Goal: Task Accomplishment & Management: Use online tool/utility

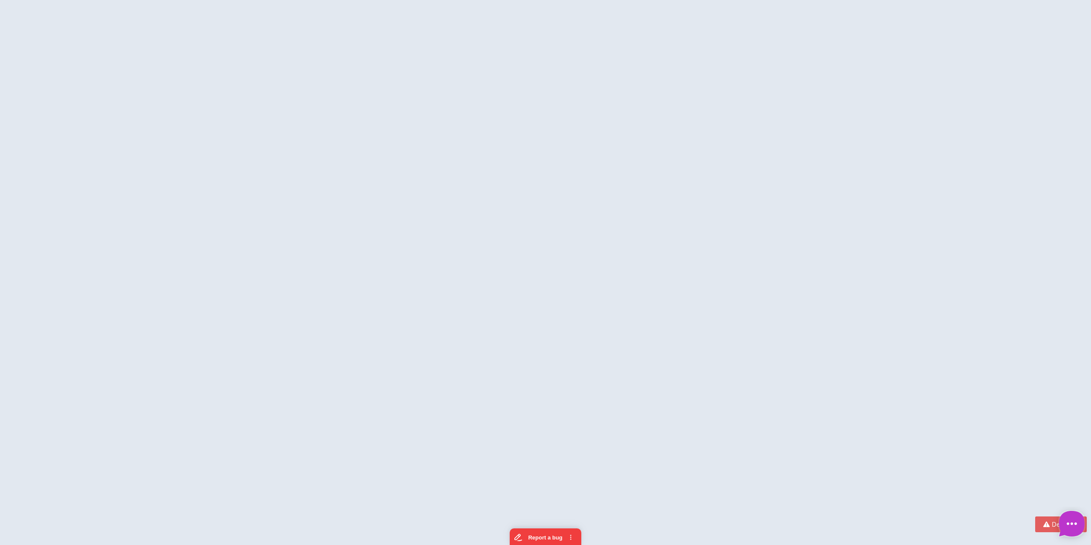
type textarea "*"
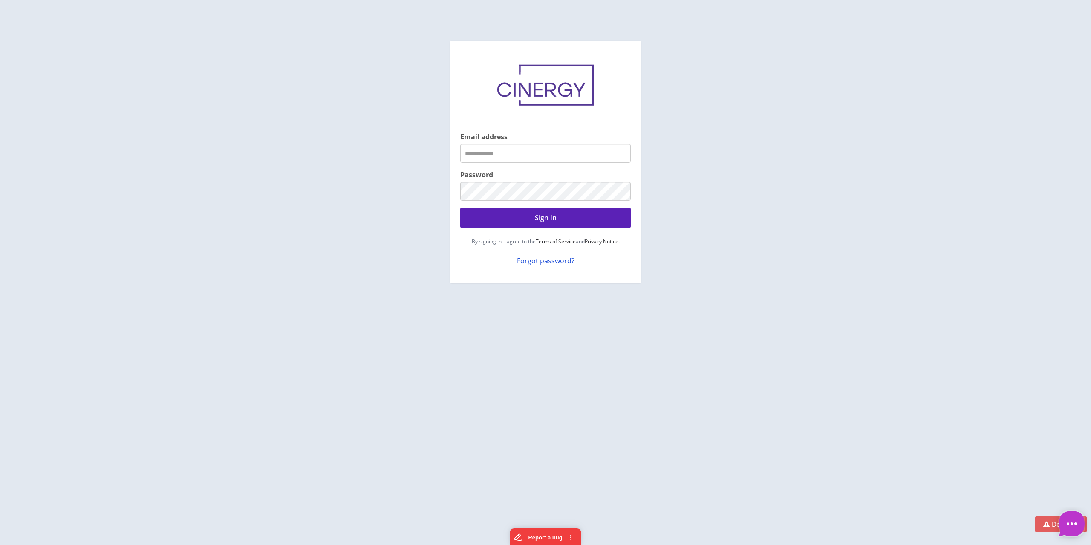
type input "**********"
click at [544, 221] on button "Sign In" at bounding box center [545, 217] width 170 height 20
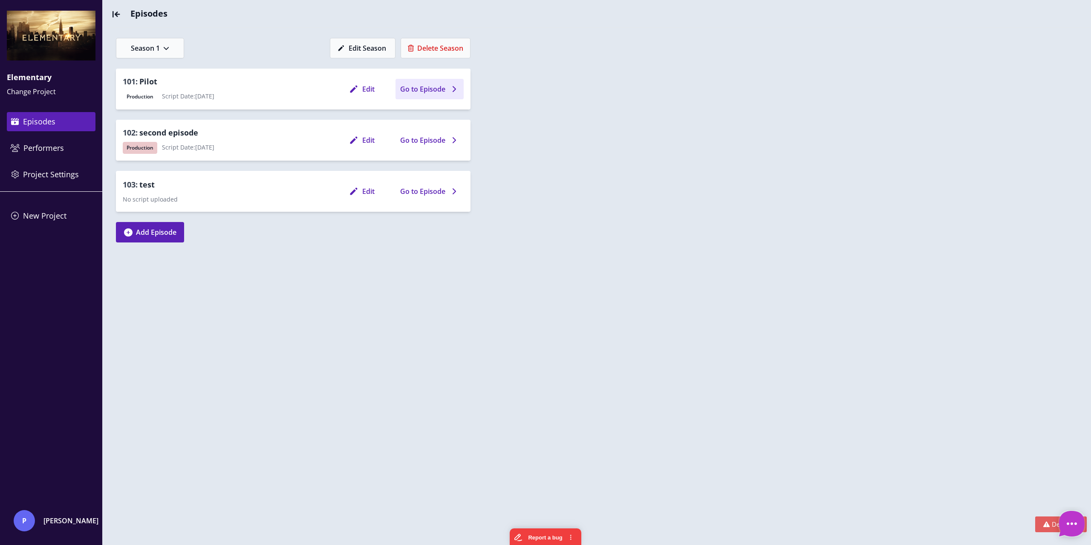
click at [434, 90] on span "Go to Episode" at bounding box center [422, 89] width 45 height 10
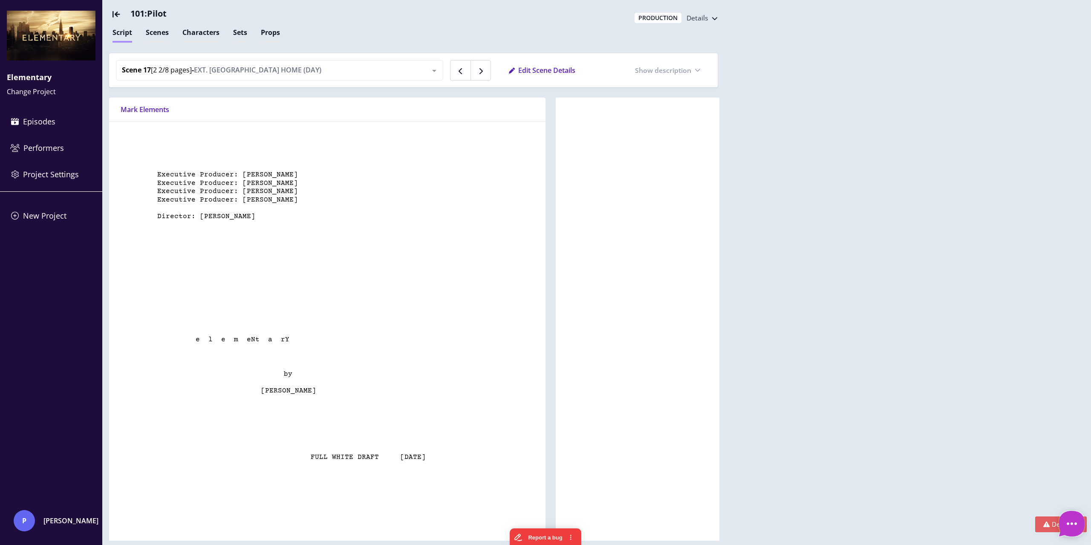
type textarea "*"
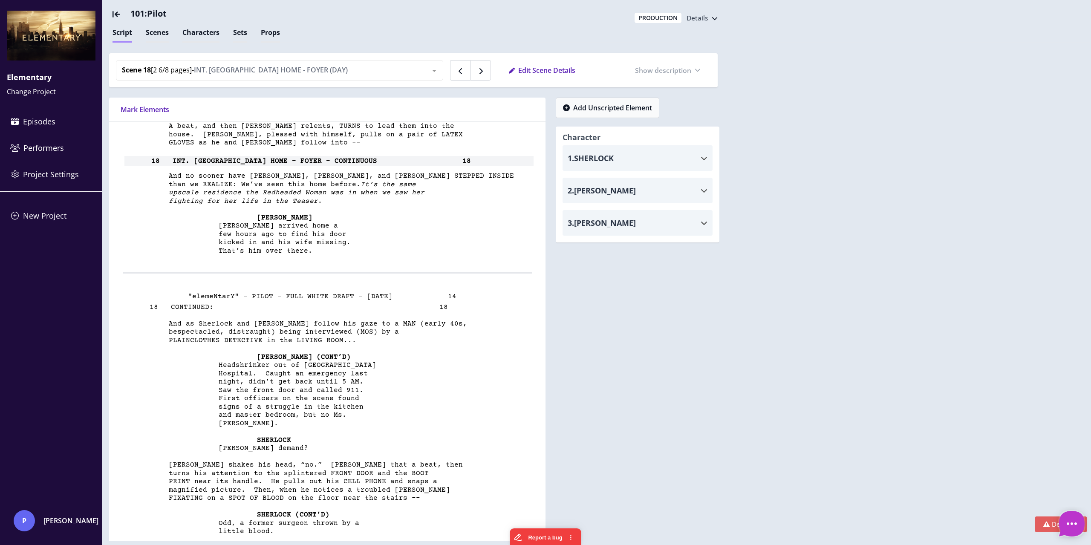
scroll to position [8711, 0]
drag, startPoint x: 259, startPoint y: 193, endPoint x: 320, endPoint y: 192, distance: 60.5
click at [320, 192] on span "upscale residence the Redheaded Woman was in when we saw her" at bounding box center [274, 194] width 302 height 8
click at [622, 109] on span "Add Unscripted Element" at bounding box center [612, 108] width 79 height 10
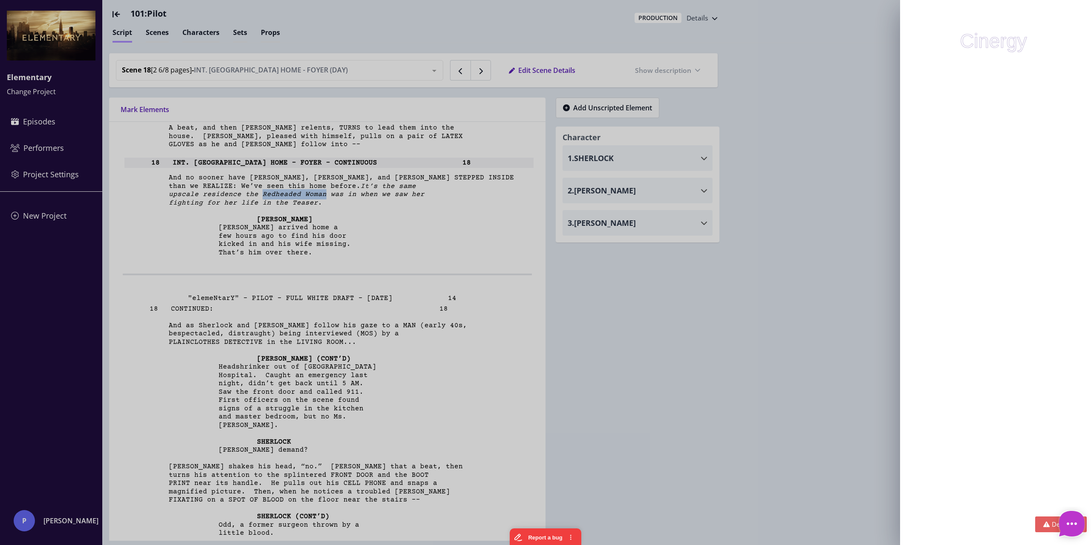
click at [867, 156] on div "Cinergy" at bounding box center [545, 272] width 1091 height 545
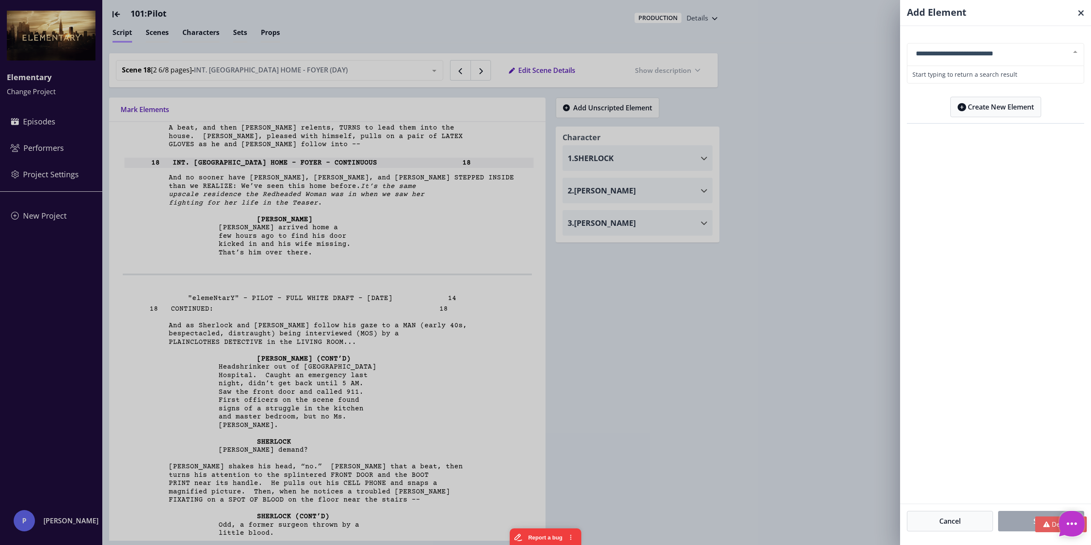
click at [1077, 13] on icon at bounding box center [1080, 13] width 6 height 0
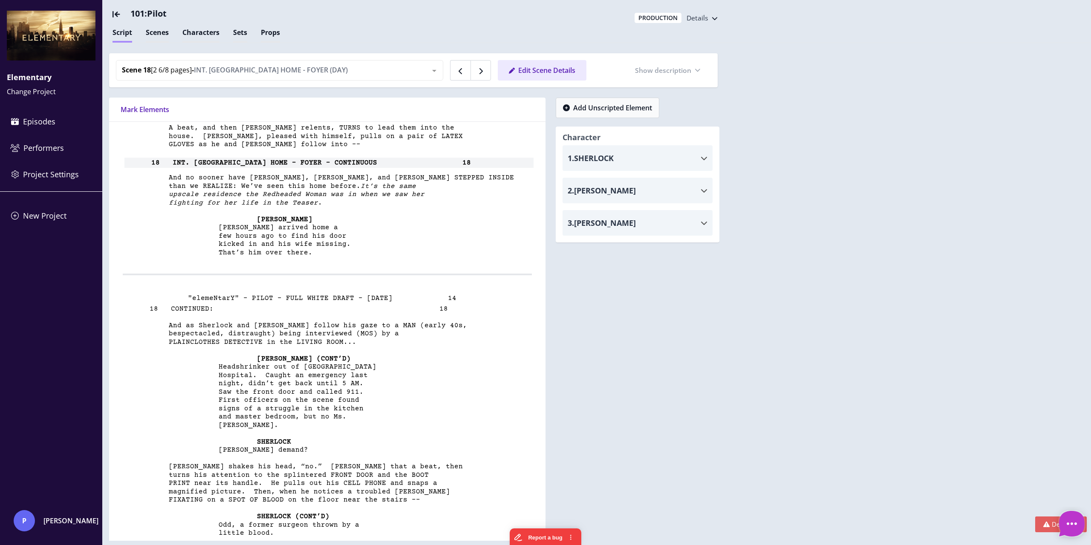
click at [551, 70] on div "Edit Scene Details" at bounding box center [542, 70] width 89 height 20
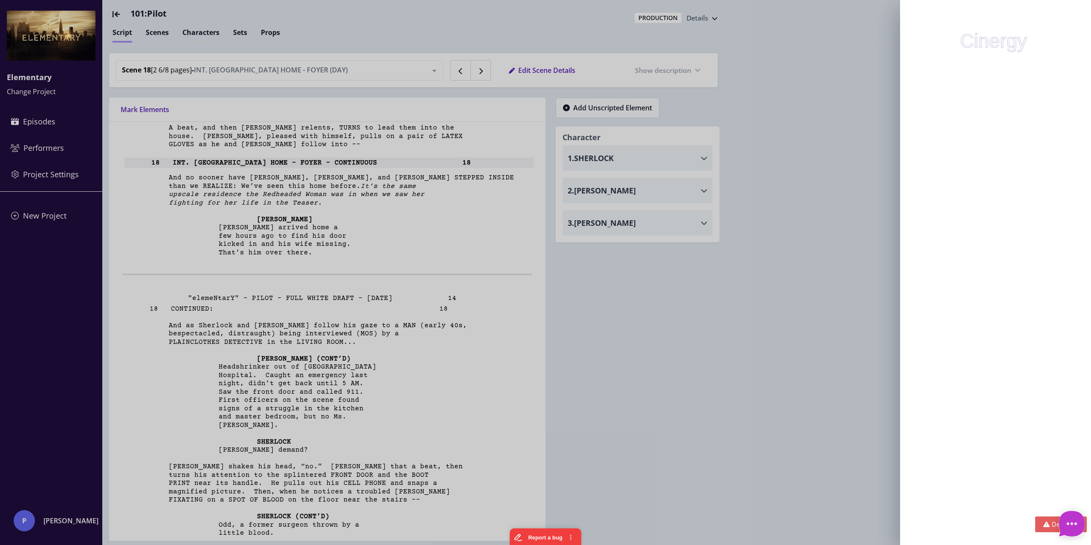
click at [790, 110] on div "Cinergy" at bounding box center [545, 272] width 1091 height 545
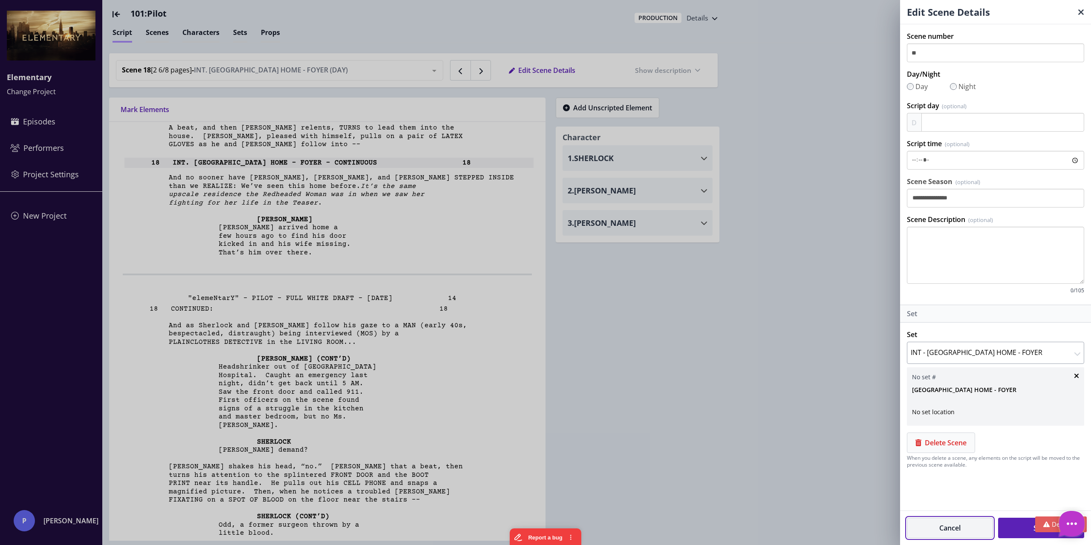
click at [959, 534] on button "Cancel" at bounding box center [950, 528] width 86 height 20
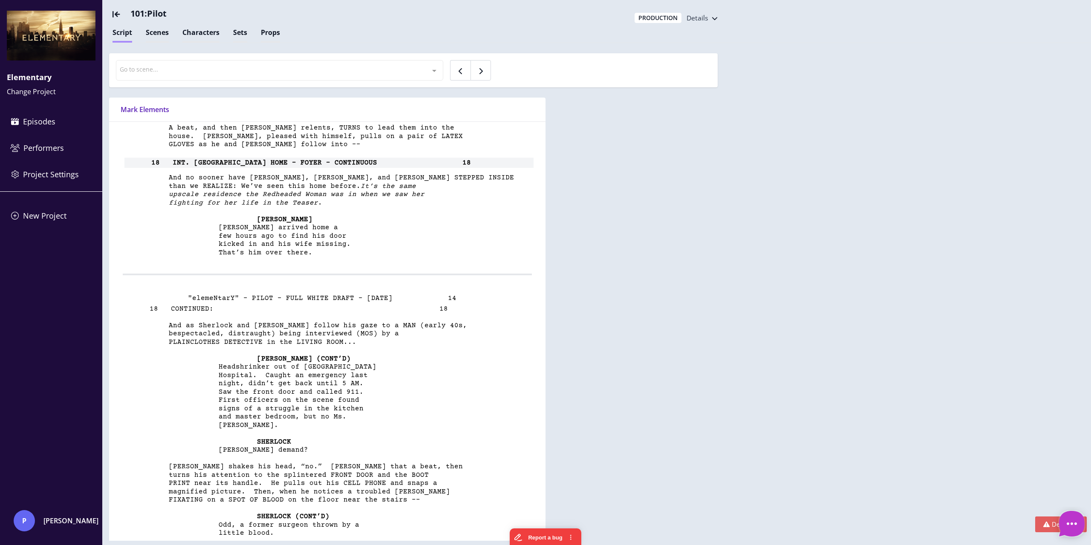
click at [135, 105] on button "Mark Elements" at bounding box center [145, 109] width 68 height 20
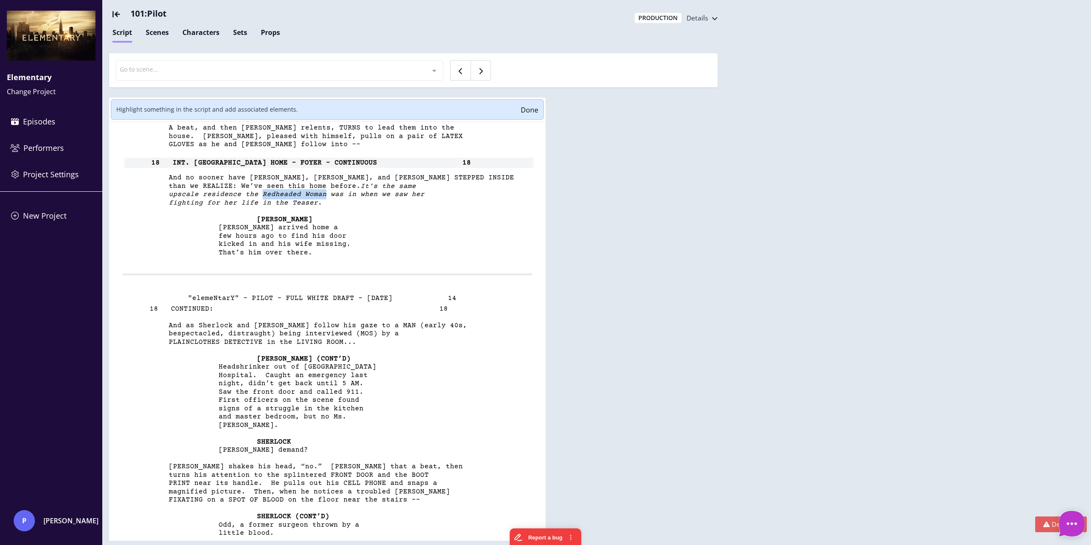
drag, startPoint x: 259, startPoint y: 193, endPoint x: 320, endPoint y: 194, distance: 60.9
click at [320, 194] on span "upscale residence the Redheaded Woman was in when we saw her" at bounding box center [274, 194] width 302 height 8
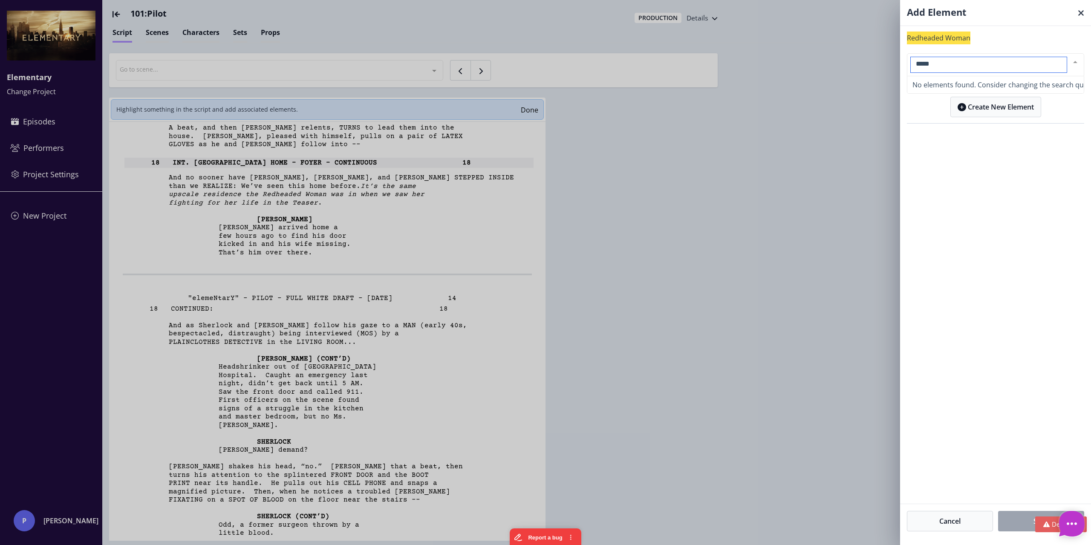
type input "******"
click at [1000, 65] on input "******" at bounding box center [988, 64] width 156 height 15
click at [998, 102] on button "Create New Element" at bounding box center [995, 107] width 91 height 20
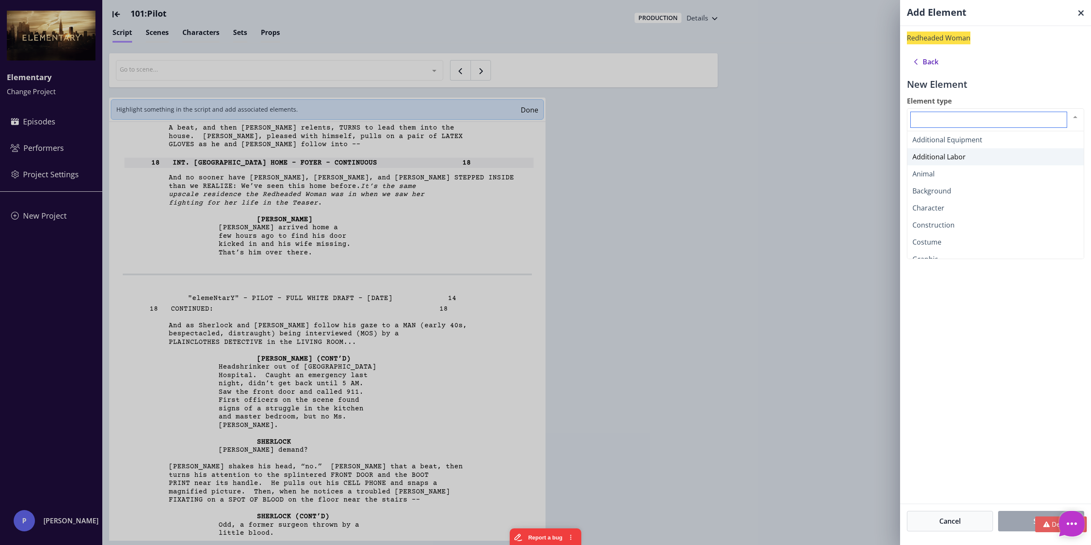
type textarea "*"
click at [946, 207] on span "Character" at bounding box center [995, 207] width 176 height 17
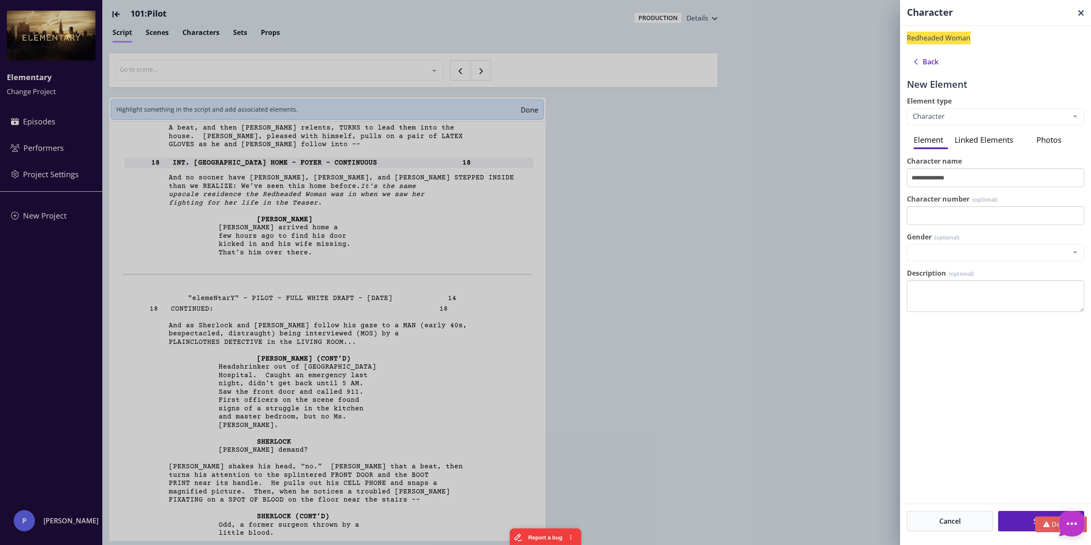
click at [1003, 242] on div "Gender [DEMOGRAPHIC_DATA] [DEMOGRAPHIC_DATA] Non-Gender List is empty." at bounding box center [995, 246] width 177 height 29
click at [1006, 248] on div at bounding box center [995, 255] width 177 height 23
click at [931, 275] on span "[DEMOGRAPHIC_DATA]" at bounding box center [949, 275] width 74 height 9
click at [970, 304] on textarea "Description" at bounding box center [995, 296] width 177 height 32
type textarea "**********"
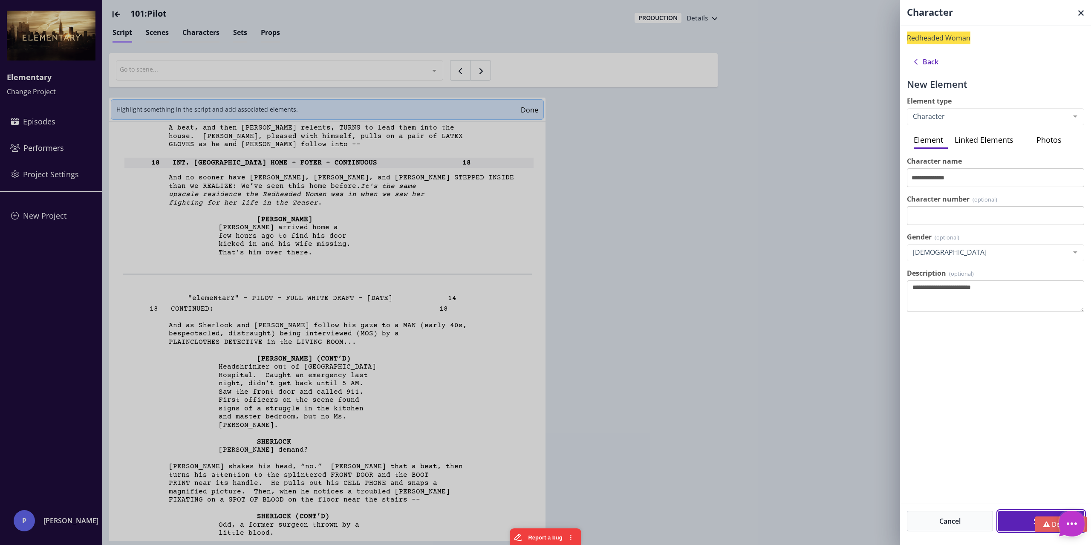
click at [1009, 517] on button "Save" at bounding box center [1041, 521] width 86 height 20
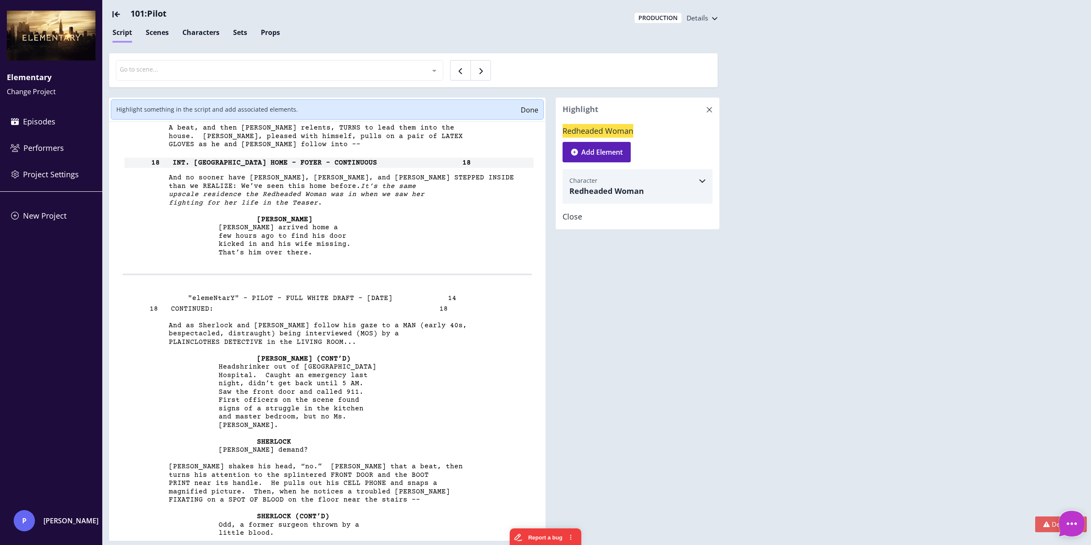
click at [773, 147] on div "scriptIsLoading Highlight something in the script and add associated elements. …" at bounding box center [596, 321] width 988 height 447
click at [707, 109] on icon at bounding box center [709, 109] width 6 height 0
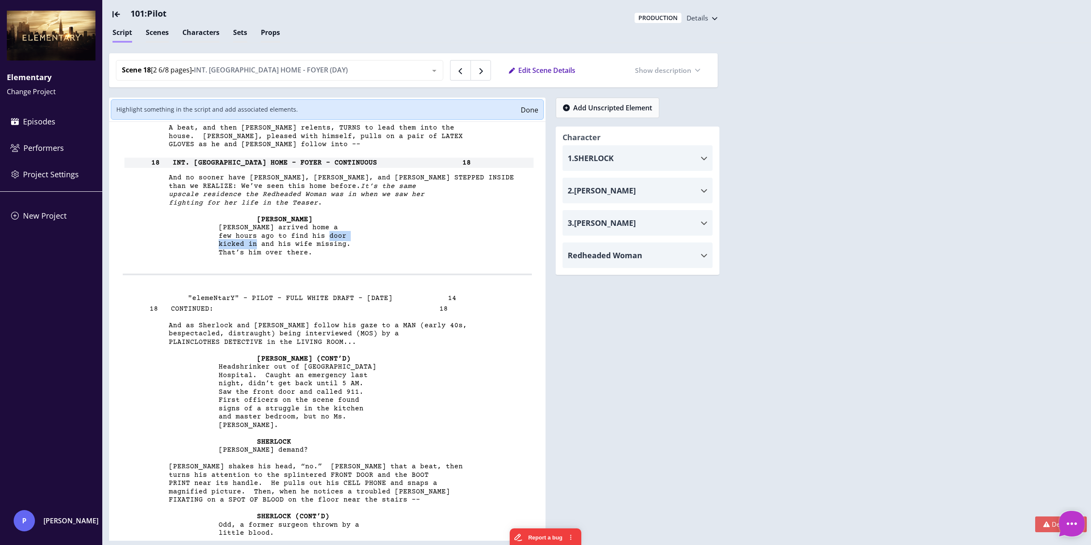
drag, startPoint x: 324, startPoint y: 235, endPoint x: 255, endPoint y: 245, distance: 69.7
click at [255, 245] on div ""elemeNtarY" - PILOT - FULL WHITE DRAFT - [DATE] 13 17 CONTINUED: 17 [PERSON_NA…" at bounding box center [327, 14] width 409 height 521
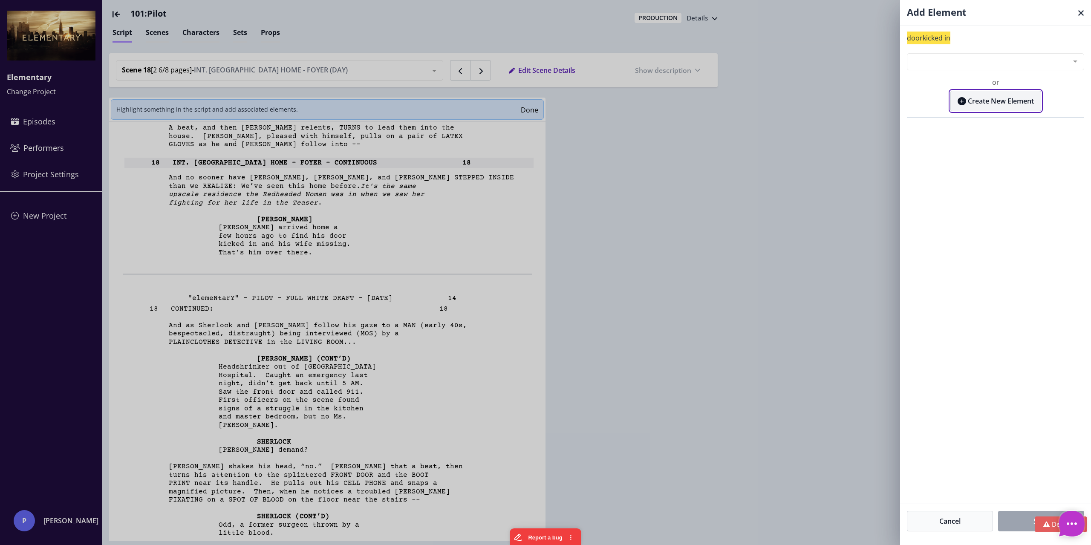
click at [1010, 97] on button "Create New Element" at bounding box center [995, 101] width 91 height 20
click at [1021, 117] on input "Element type" at bounding box center [988, 119] width 156 height 15
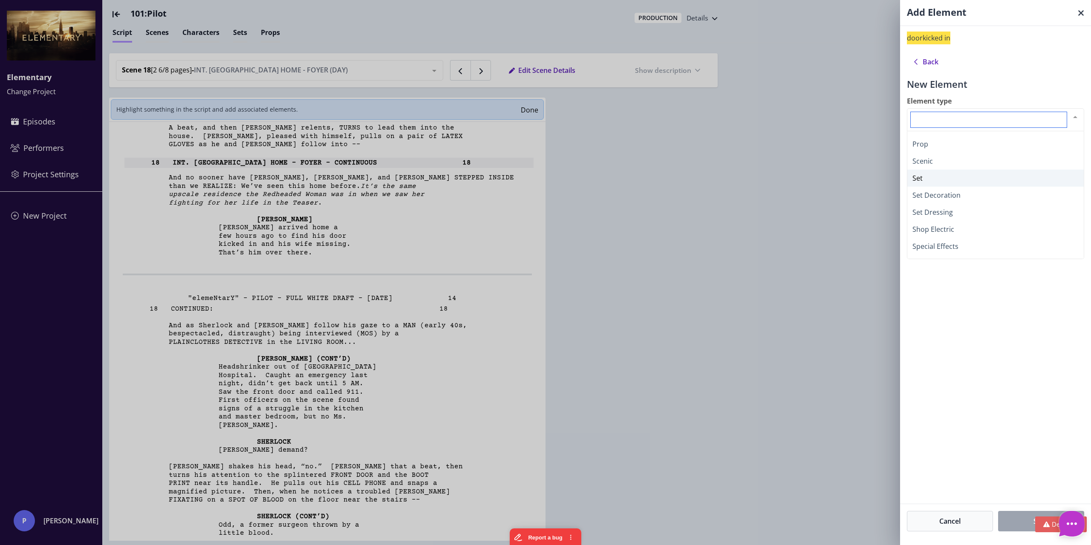
scroll to position [256, 0]
click at [968, 191] on span "Set Dressing" at bounding box center [995, 190] width 176 height 17
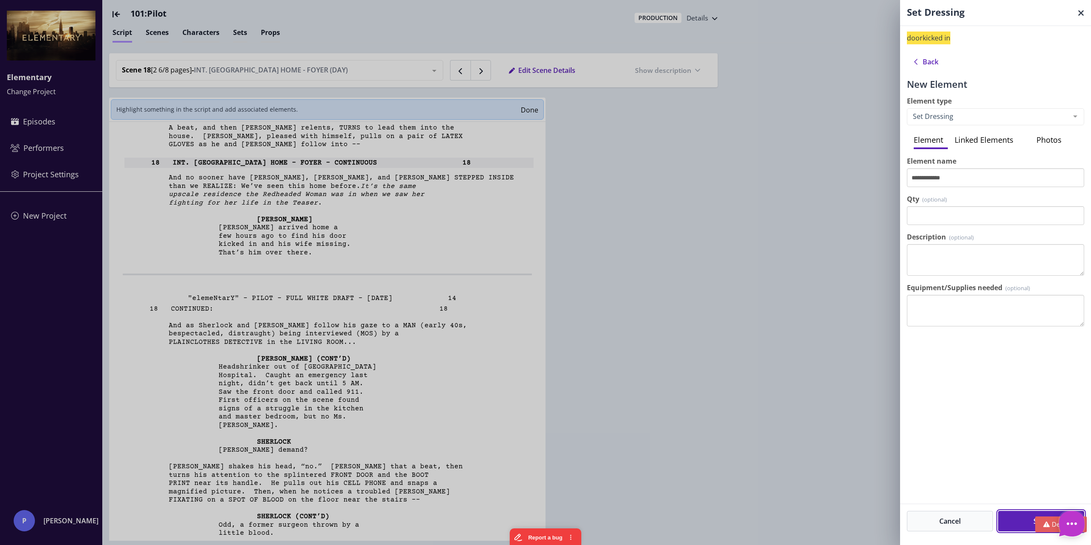
click at [1018, 512] on button "Save" at bounding box center [1041, 521] width 86 height 20
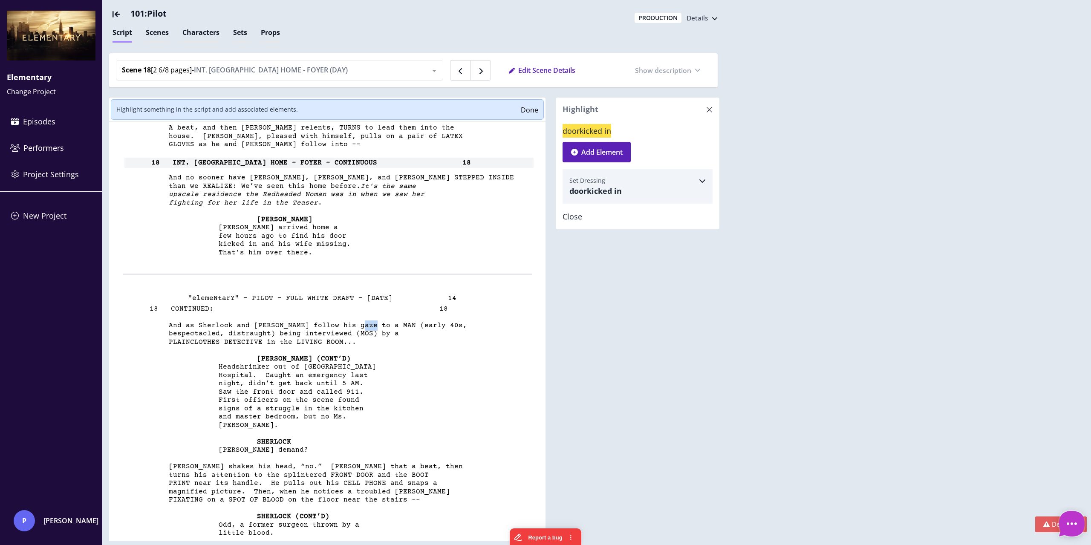
drag, startPoint x: 356, startPoint y: 324, endPoint x: 368, endPoint y: 323, distance: 11.5
click at [368, 323] on span "And as Sherlock and [PERSON_NAME] follow his gaze to a MAN (early 40s," at bounding box center [295, 326] width 344 height 8
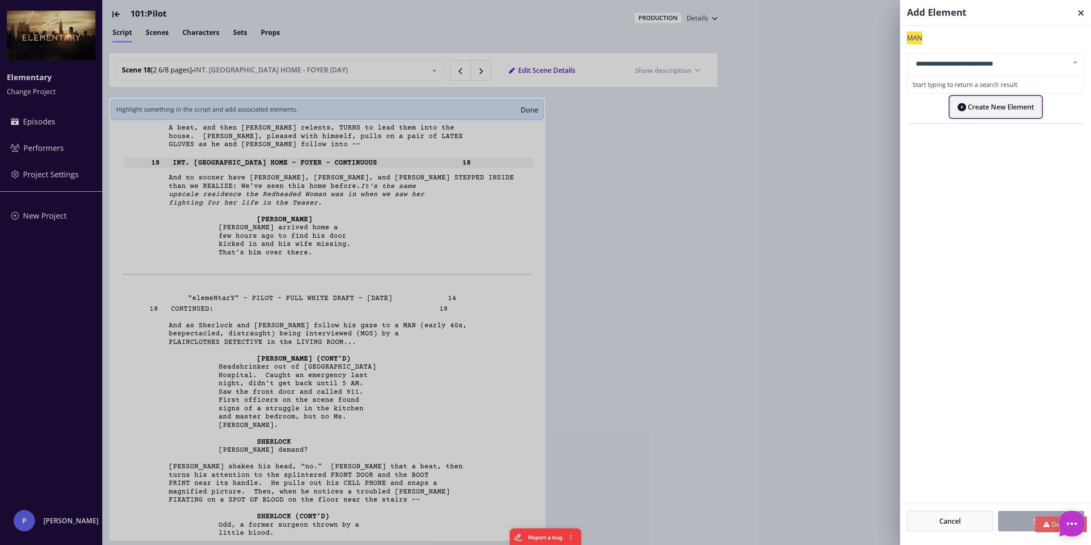
click at [984, 97] on button "Create New Element" at bounding box center [995, 107] width 91 height 20
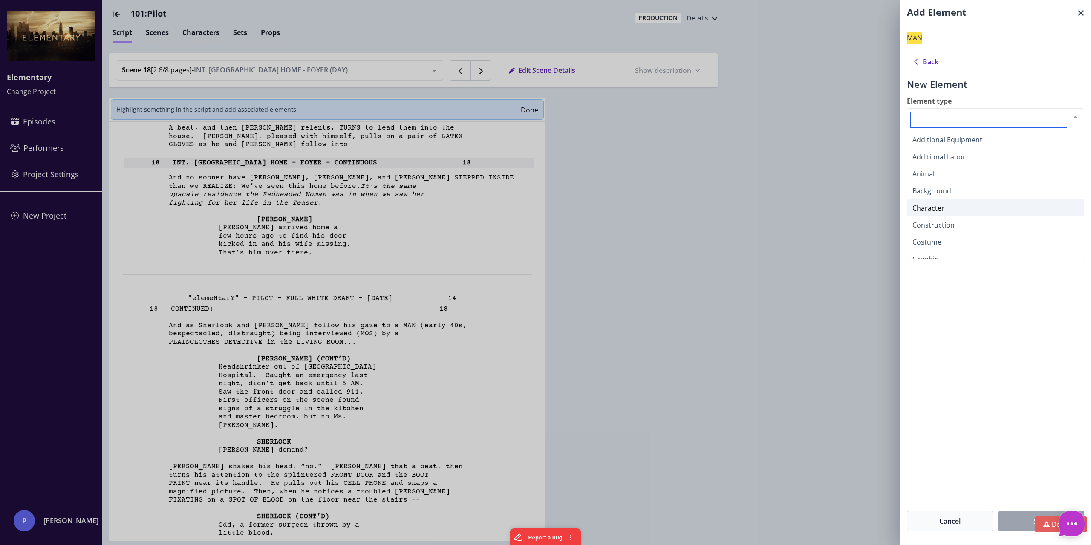
click at [943, 205] on span "Character" at bounding box center [928, 207] width 32 height 9
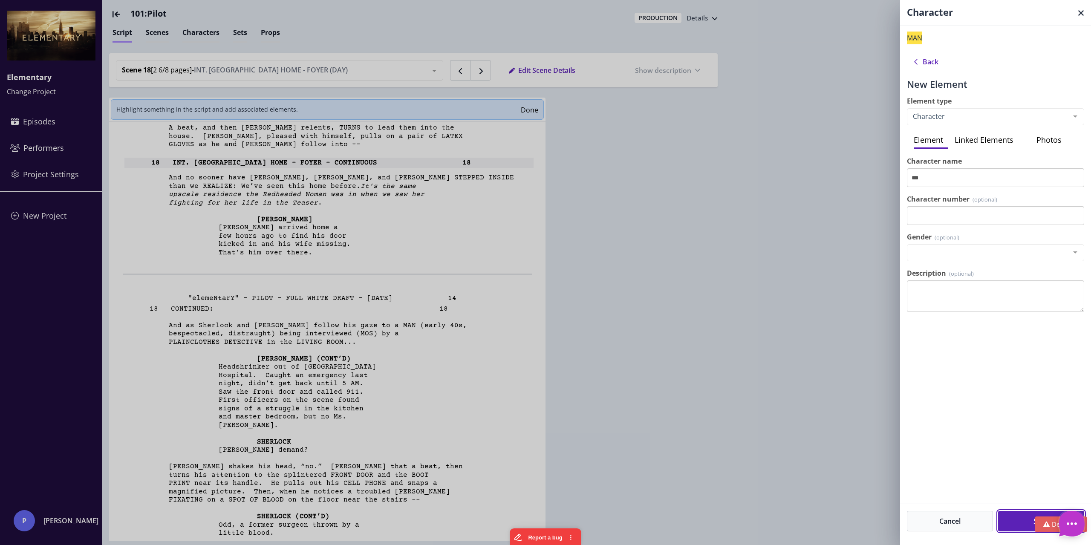
click at [1018, 523] on button "Save" at bounding box center [1041, 521] width 86 height 20
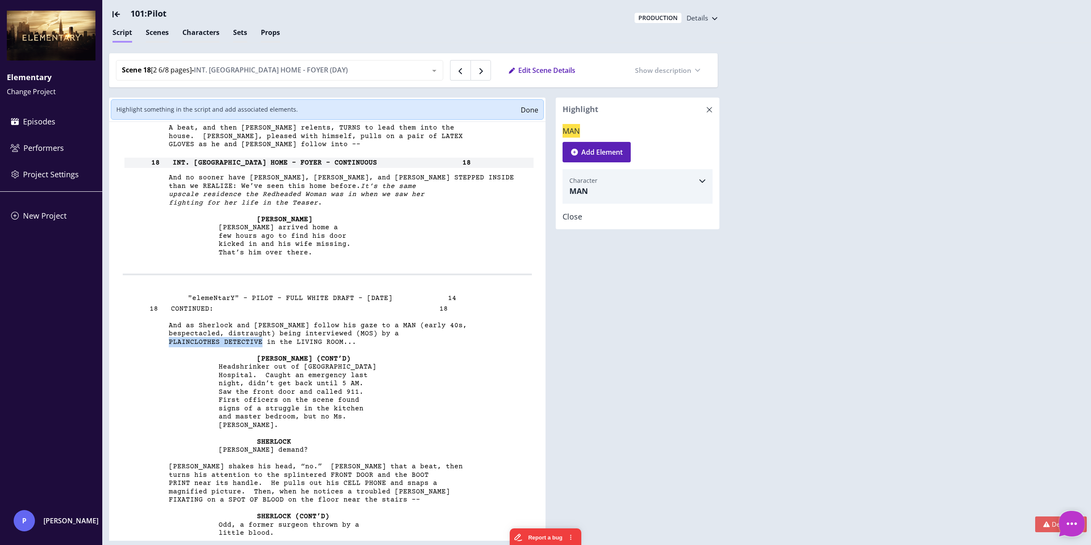
drag, startPoint x: 168, startPoint y: 343, endPoint x: 259, endPoint y: 343, distance: 90.3
click at [259, 343] on span "PLAINCLOTHES DETECTIVE in the LIVING ROOM..." at bounding box center [239, 342] width 233 height 8
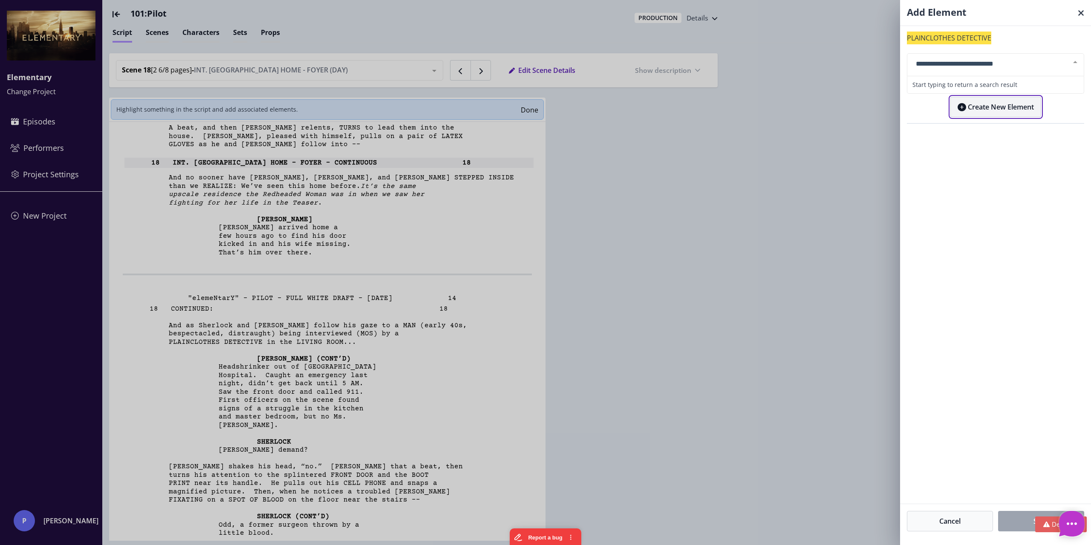
click at [1018, 110] on button "Create New Element" at bounding box center [995, 107] width 91 height 20
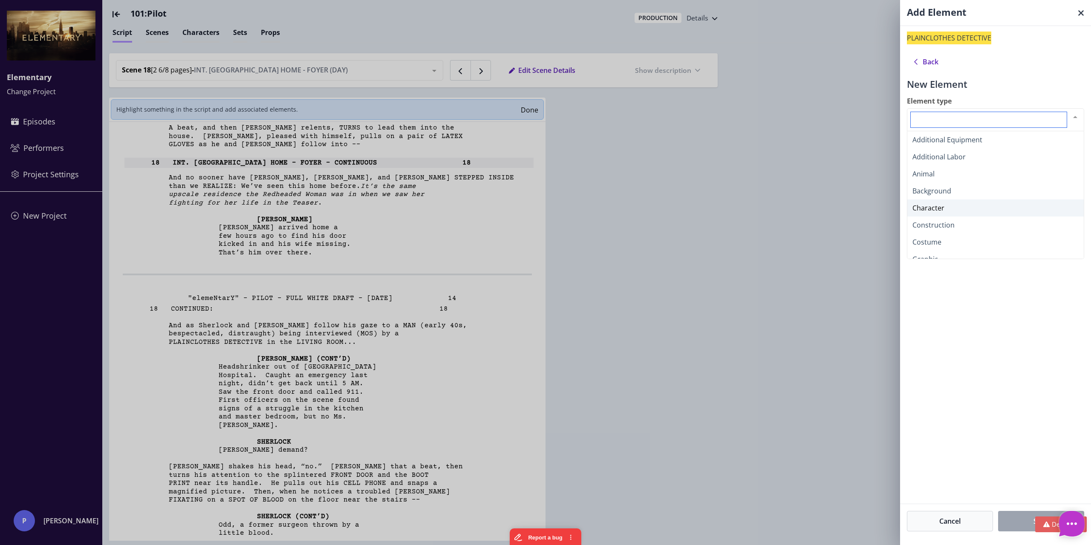
click at [944, 207] on span "Character" at bounding box center [995, 207] width 176 height 17
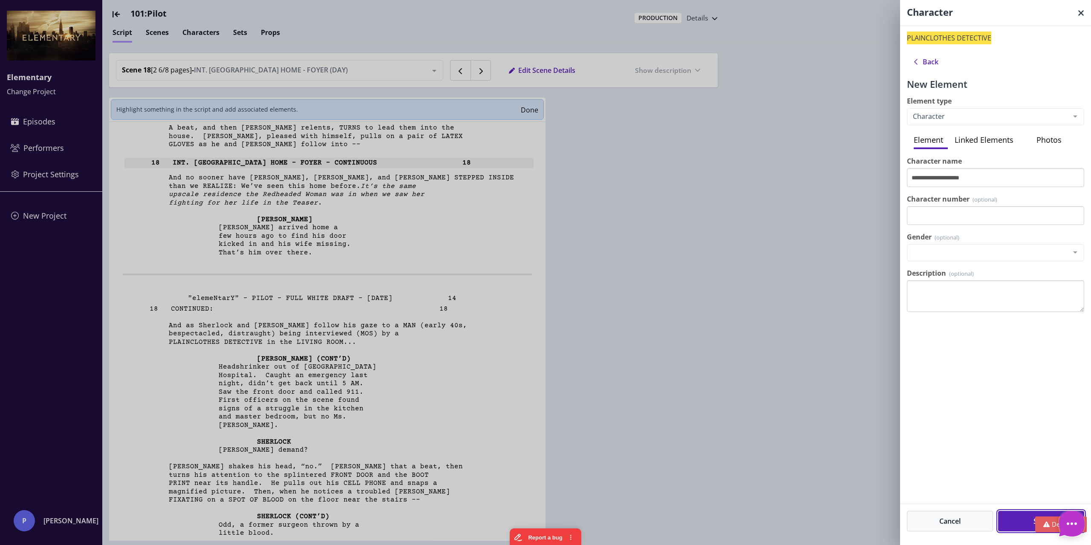
click at [1016, 519] on button "Save" at bounding box center [1041, 521] width 86 height 20
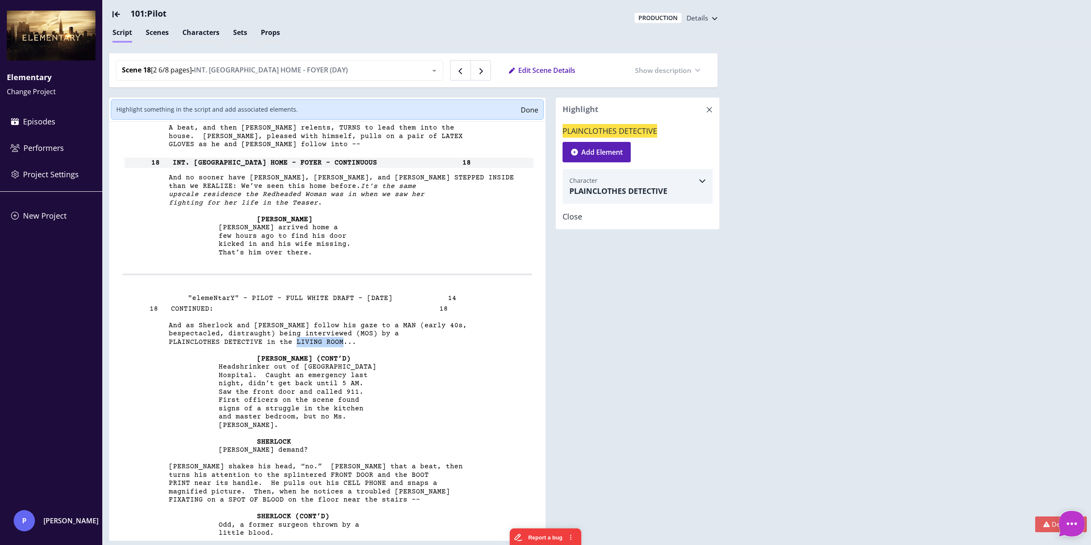
drag, startPoint x: 291, startPoint y: 341, endPoint x: 336, endPoint y: 340, distance: 44.3
click at [336, 340] on span "PLAINCLOTHES DETECTIVE in the LIVING ROOM..." at bounding box center [239, 342] width 233 height 8
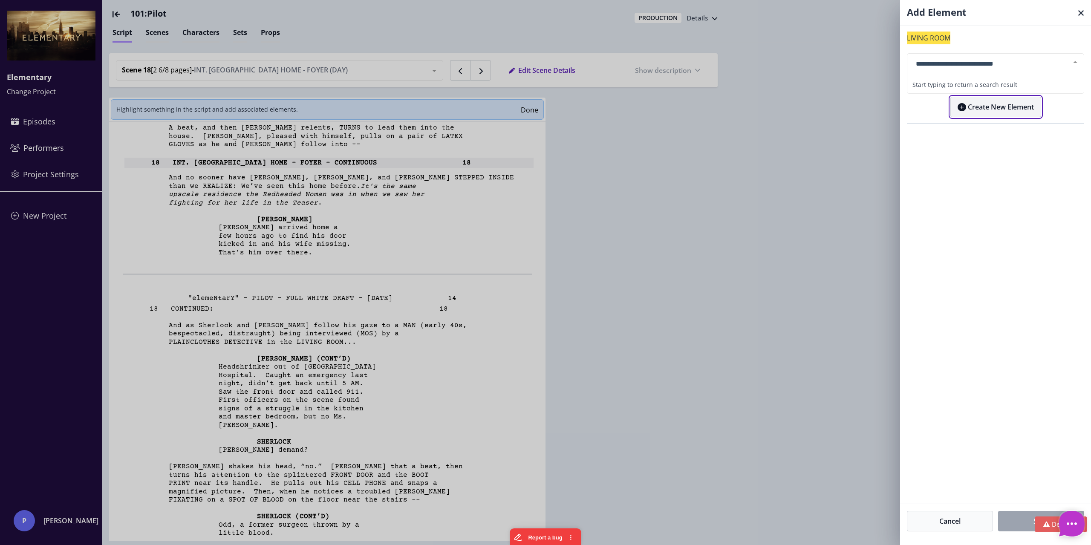
click at [981, 110] on button "Create New Element" at bounding box center [995, 107] width 91 height 20
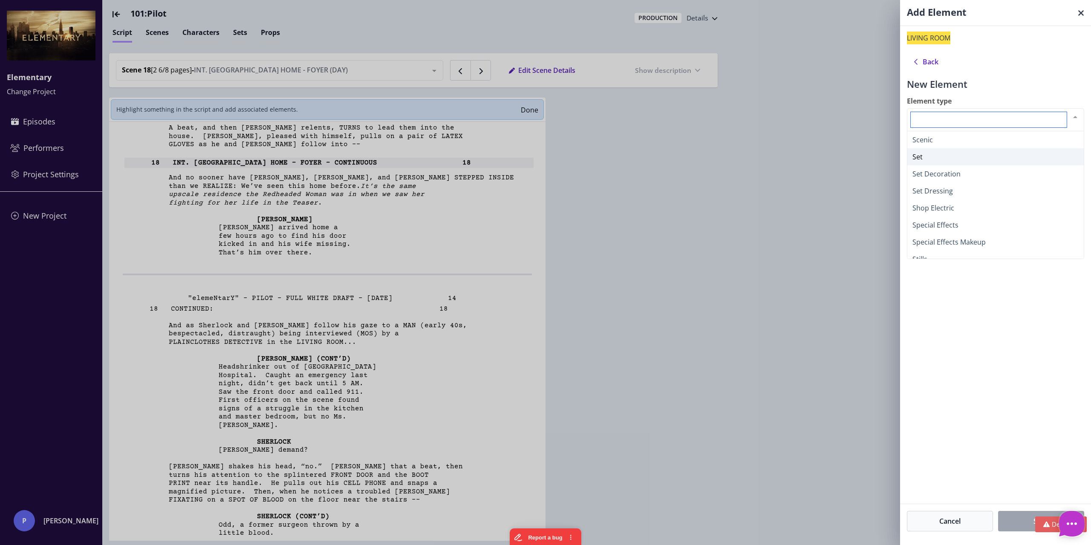
click at [929, 152] on span "Set" at bounding box center [995, 156] width 176 height 17
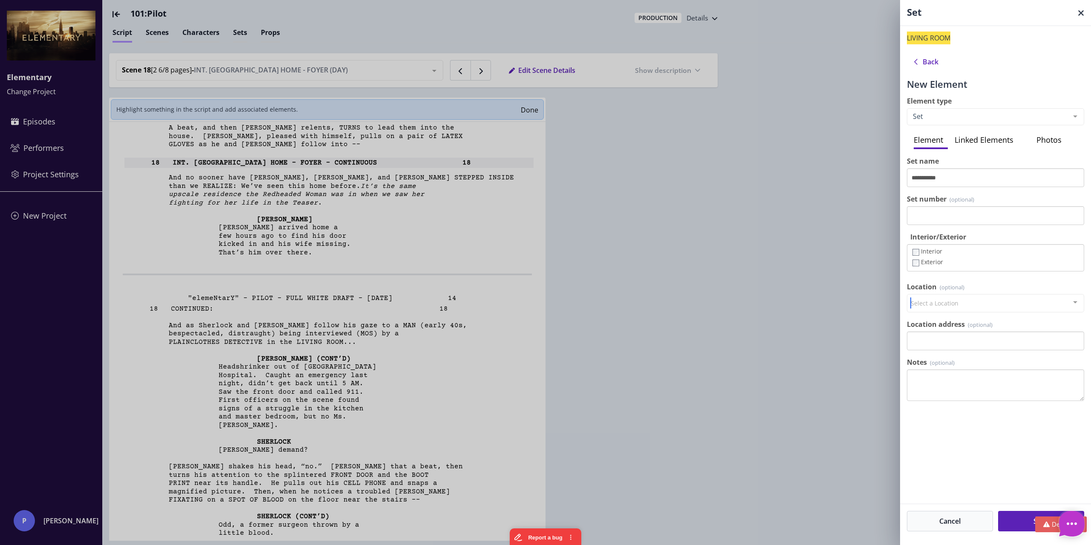
click at [1071, 300] on div at bounding box center [1074, 302] width 17 height 16
click at [1071, 301] on div at bounding box center [1074, 302] width 17 height 16
click at [1013, 512] on button "Save" at bounding box center [1041, 521] width 86 height 20
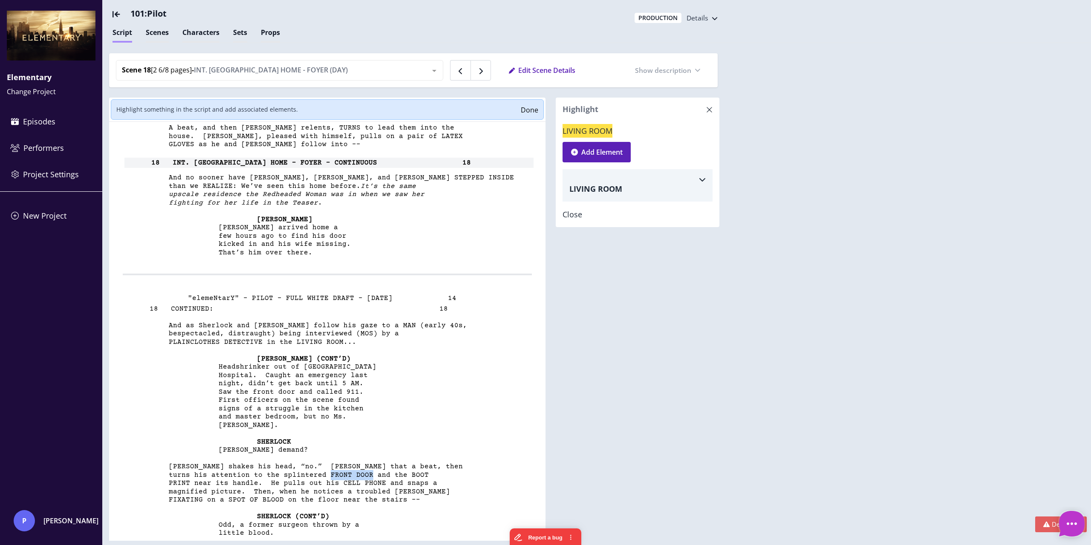
drag, startPoint x: 324, startPoint y: 474, endPoint x: 364, endPoint y: 475, distance: 40.5
click at [364, 475] on span "turns his attention to the splintered FRONT DOOR and the BOOT" at bounding box center [276, 475] width 306 height 8
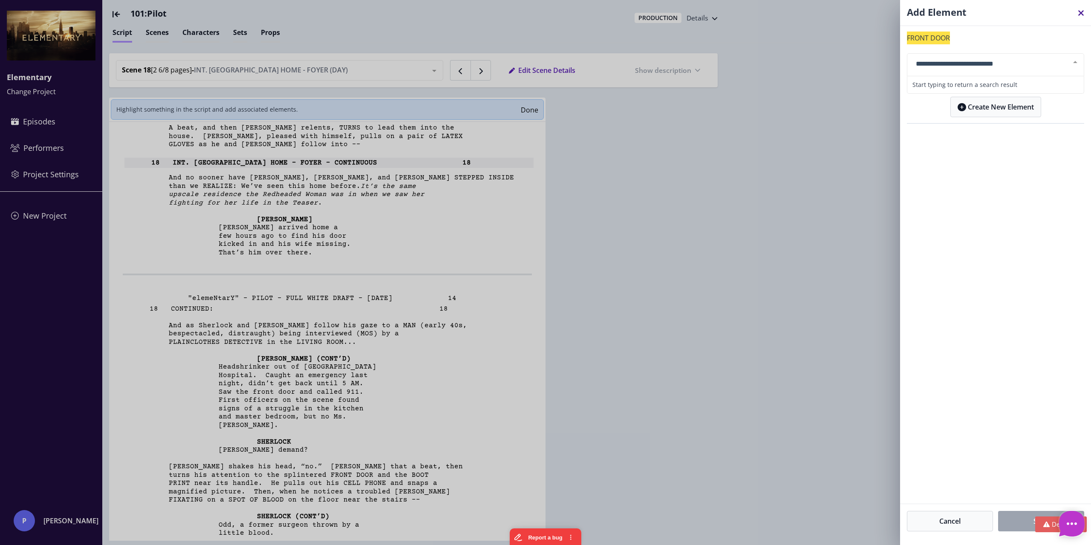
click at [1077, 13] on icon at bounding box center [1080, 13] width 6 height 0
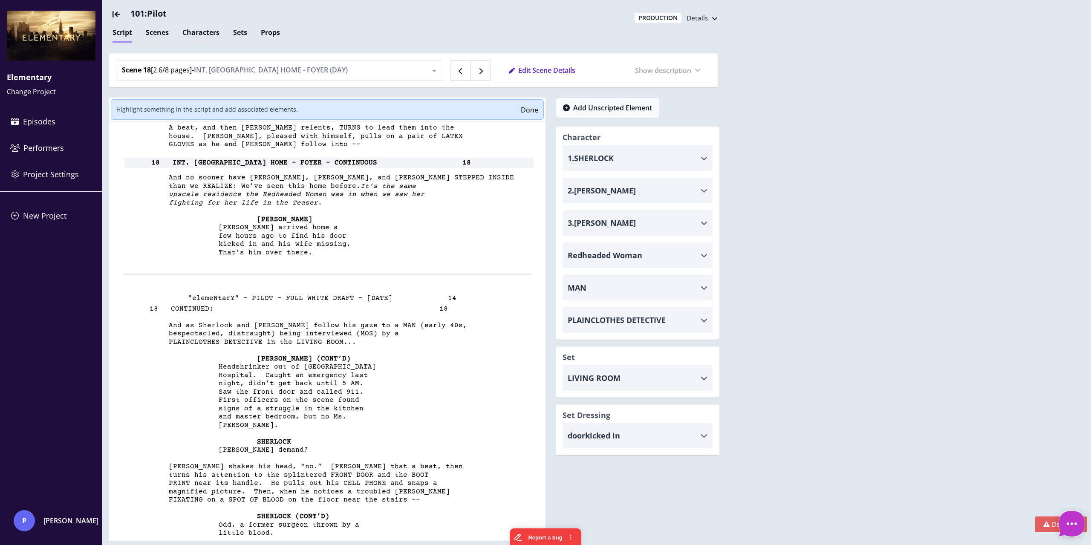
click at [536, 109] on button "Done" at bounding box center [529, 109] width 17 height 9
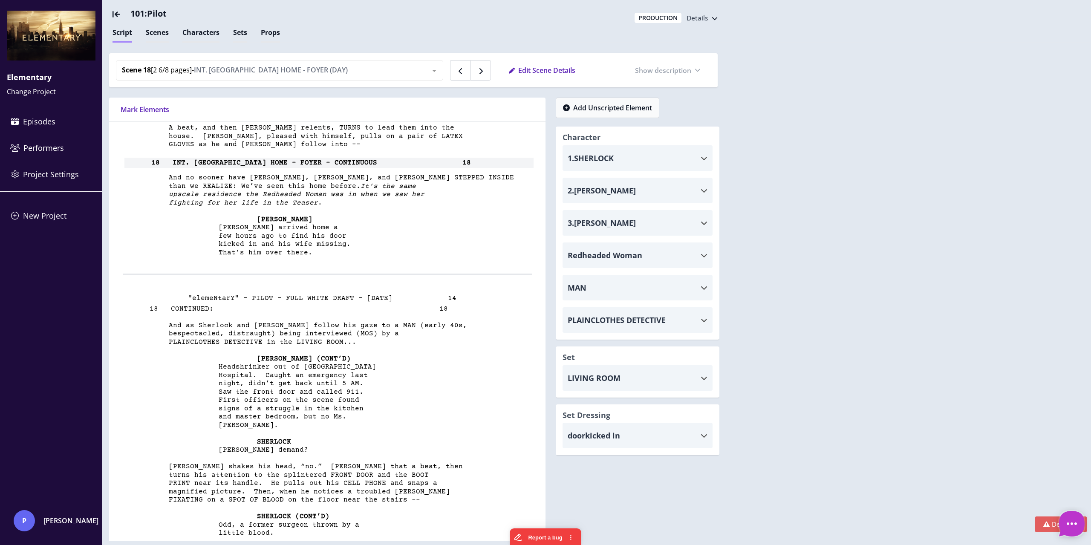
type textarea "*"
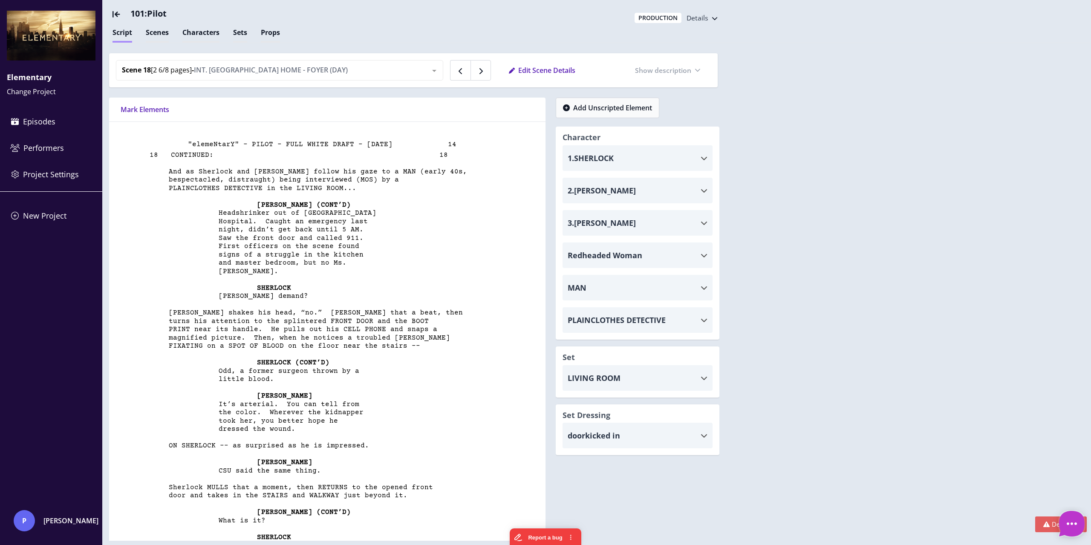
scroll to position [8881, 0]
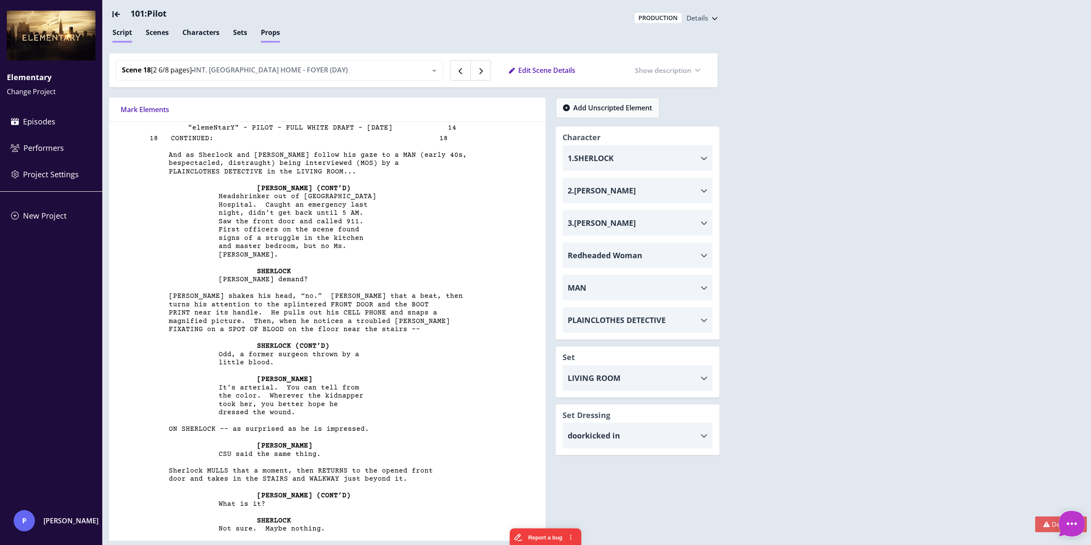
click at [275, 31] on div "Props" at bounding box center [270, 34] width 19 height 15
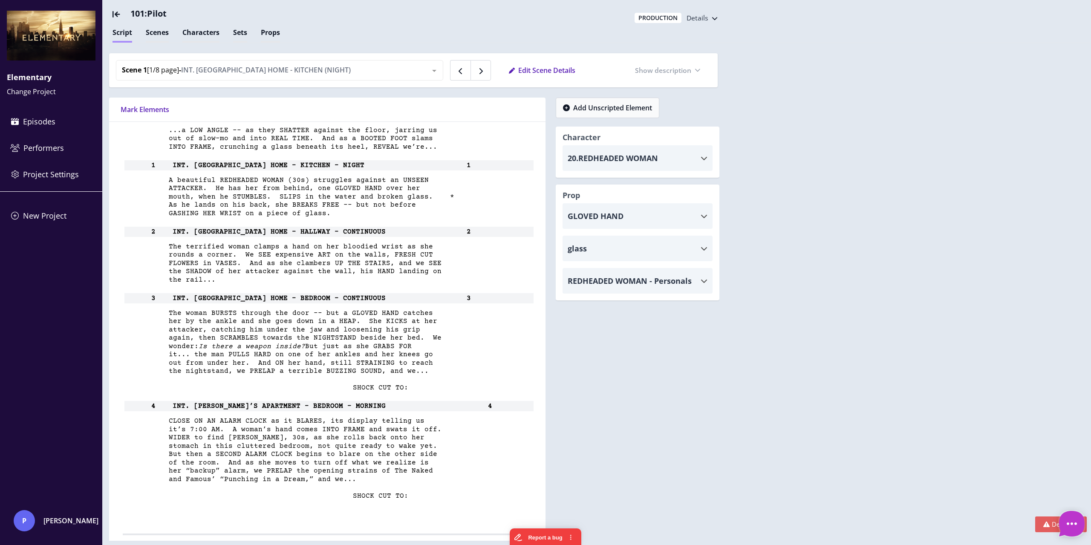
scroll to position [2215, 0]
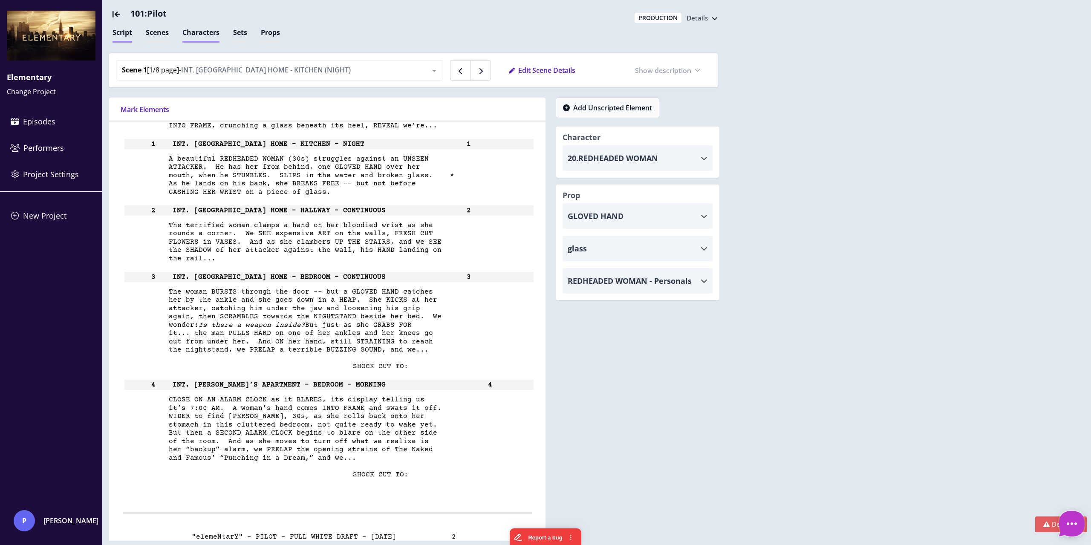
click at [199, 31] on div "Characters" at bounding box center [200, 34] width 37 height 15
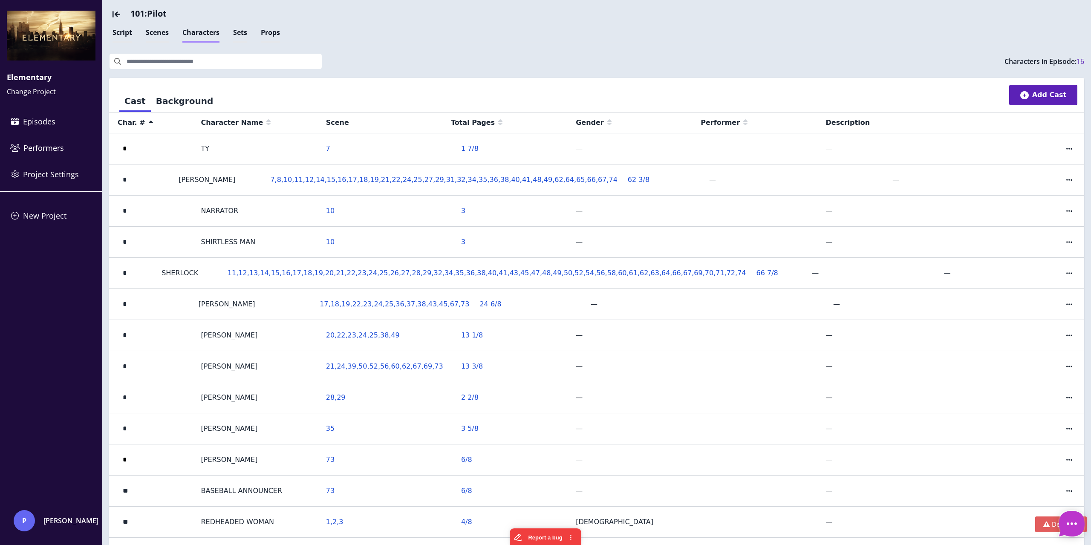
type textarea "*"
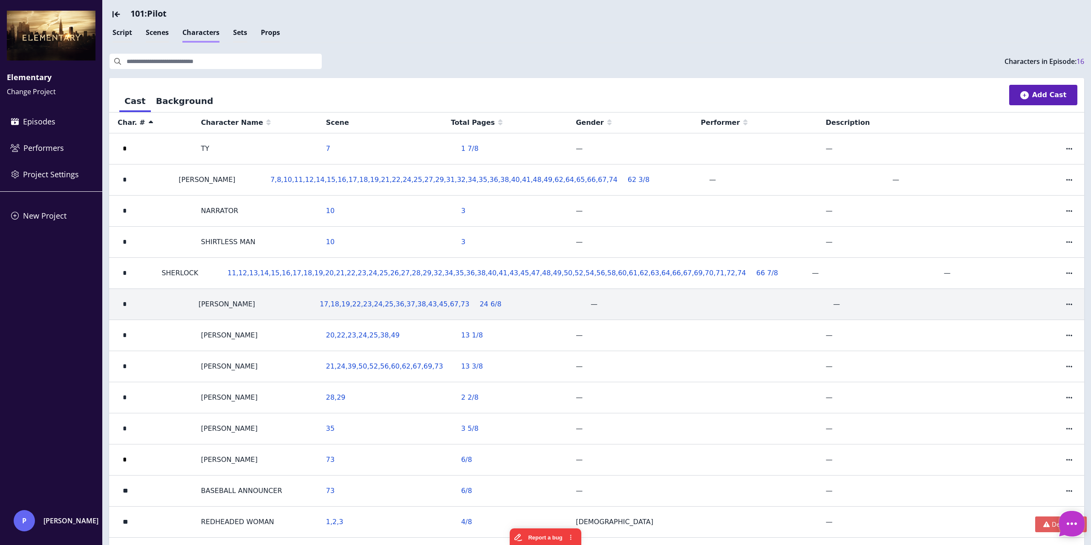
type input "*"
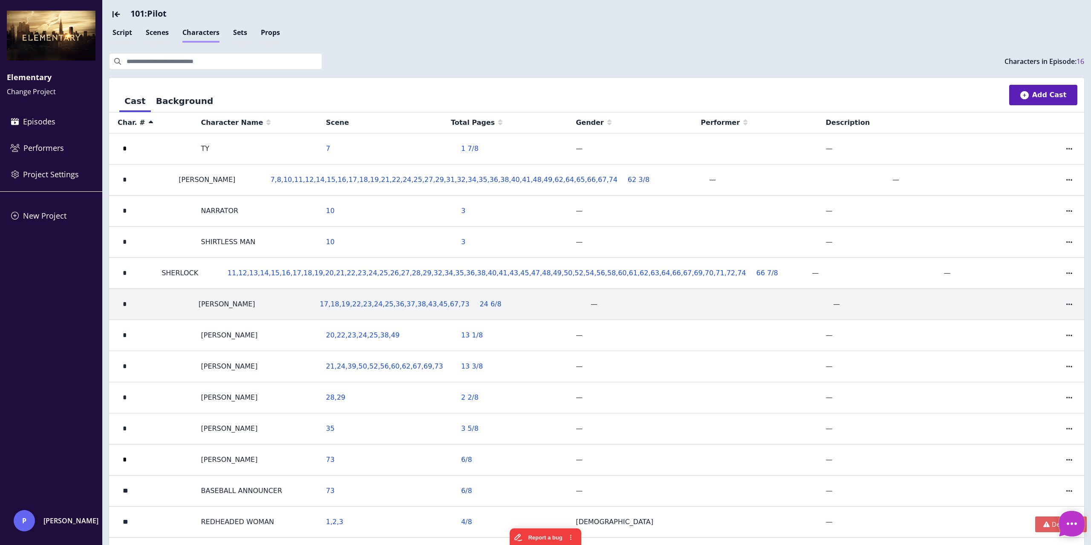
type input "*"
type input "**"
type input "*"
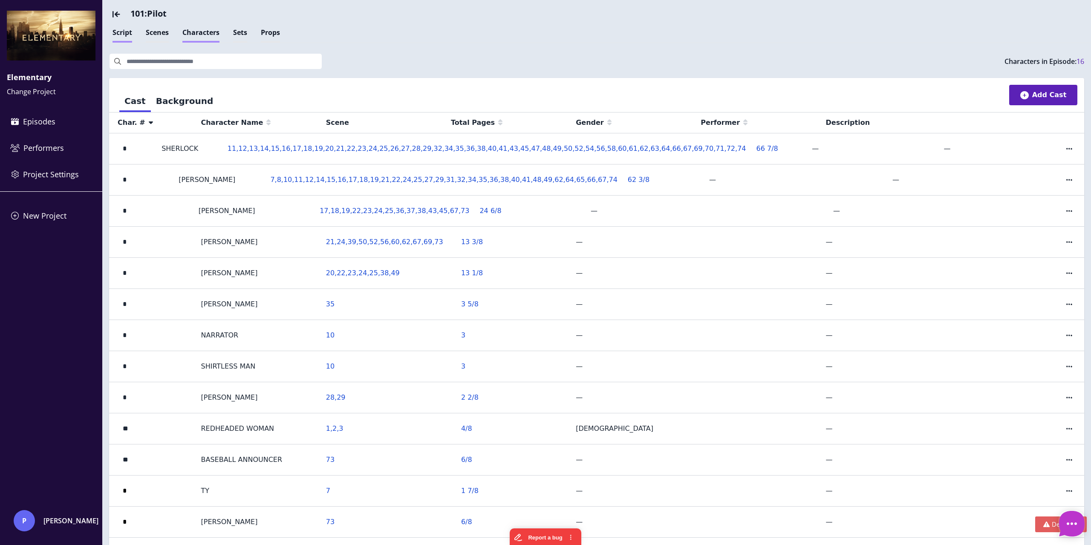
click at [117, 32] on div "Script" at bounding box center [122, 34] width 20 height 15
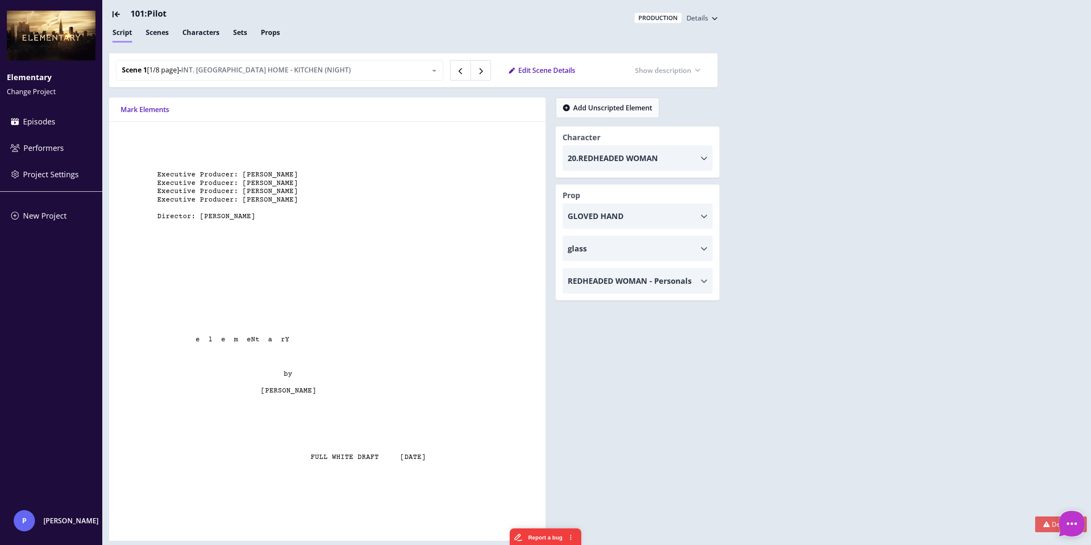
scroll to position [2232, 0]
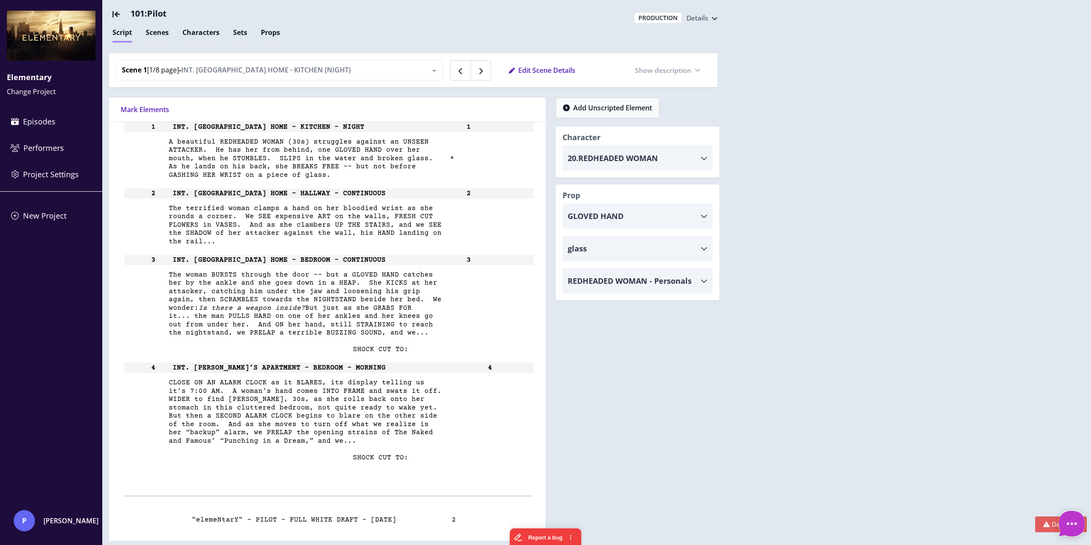
type textarea "*"
